Goal: Task Accomplishment & Management: Use online tool/utility

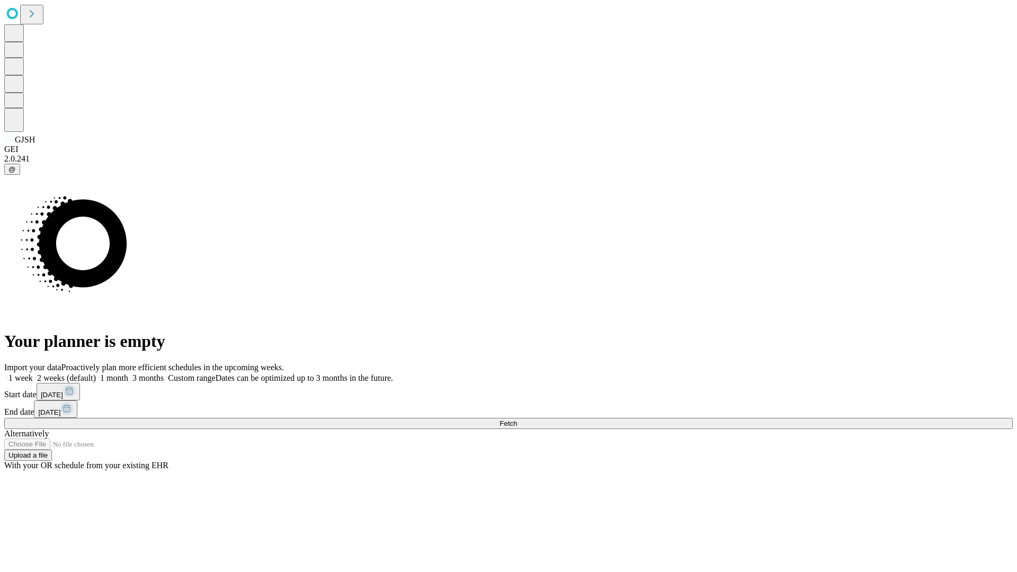
click at [517, 419] on span "Fetch" at bounding box center [507, 423] width 17 height 8
